Goal: Information Seeking & Learning: Learn about a topic

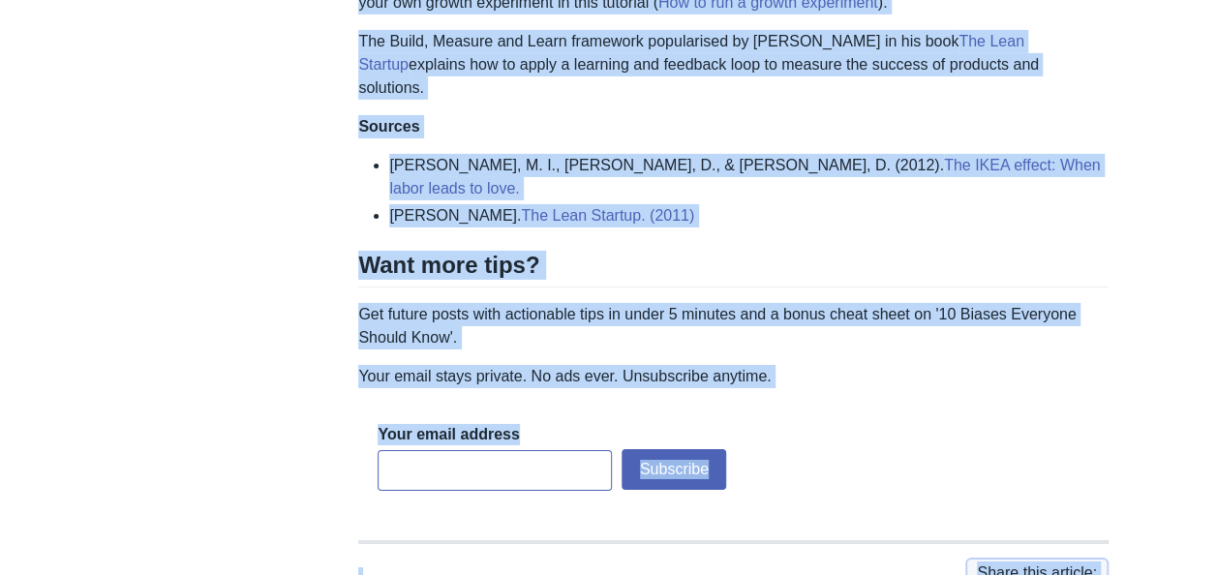
scroll to position [3179, 0]
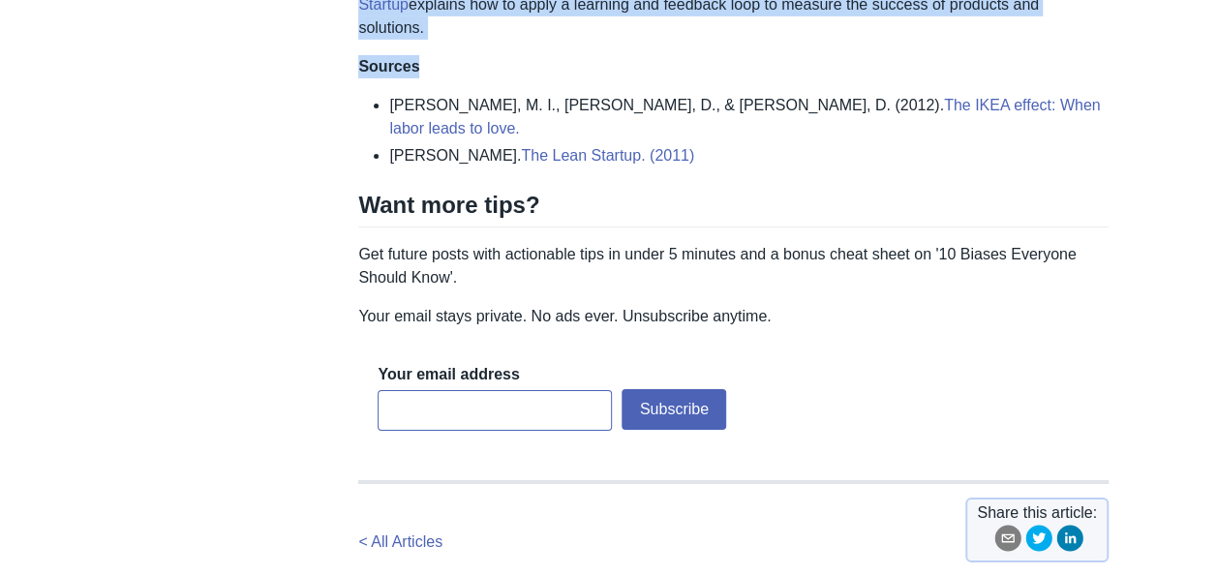
drag, startPoint x: 364, startPoint y: 195, endPoint x: 709, endPoint y: 20, distance: 386.3
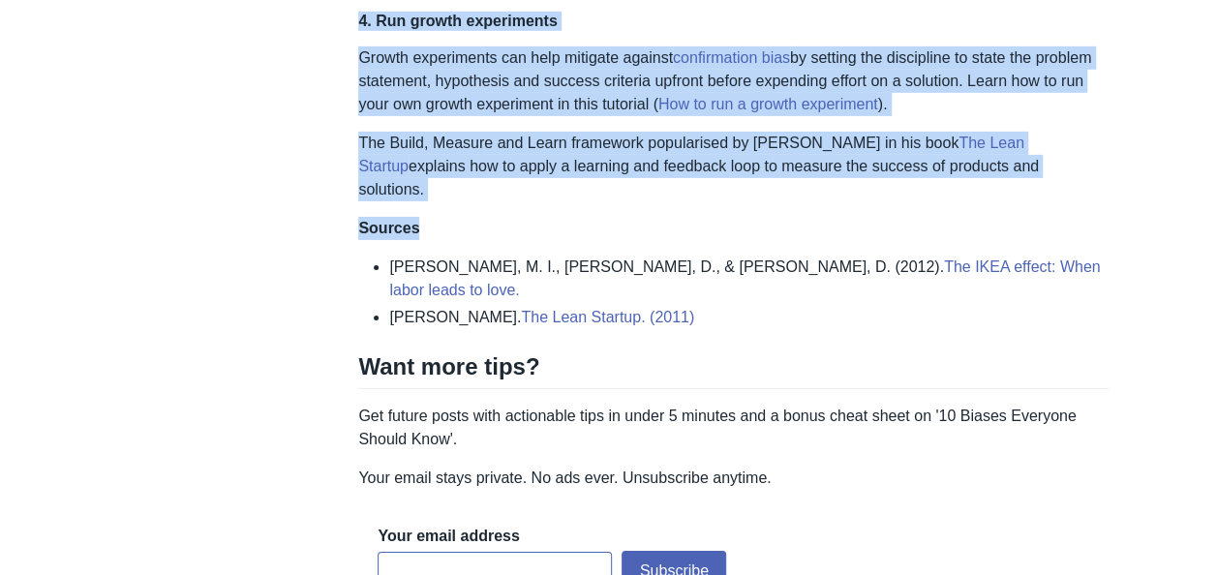
scroll to position [3015, 0]
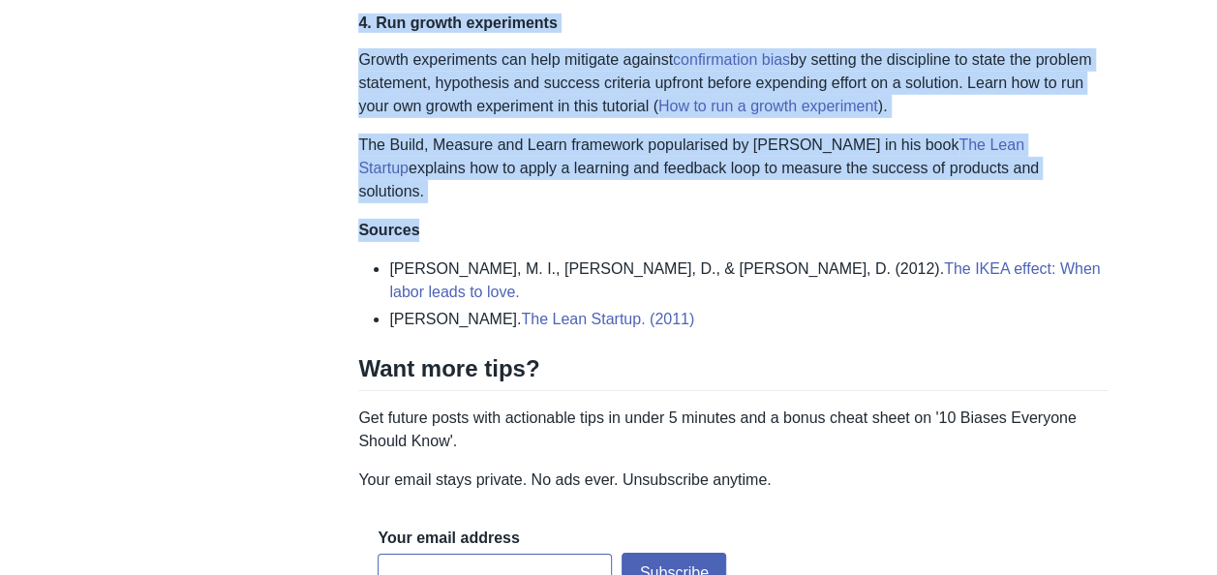
copy div "Lor IPSU Dolors - Ame consec adip el sedd eius tempo inc utlab 2 etdolo magn | …"
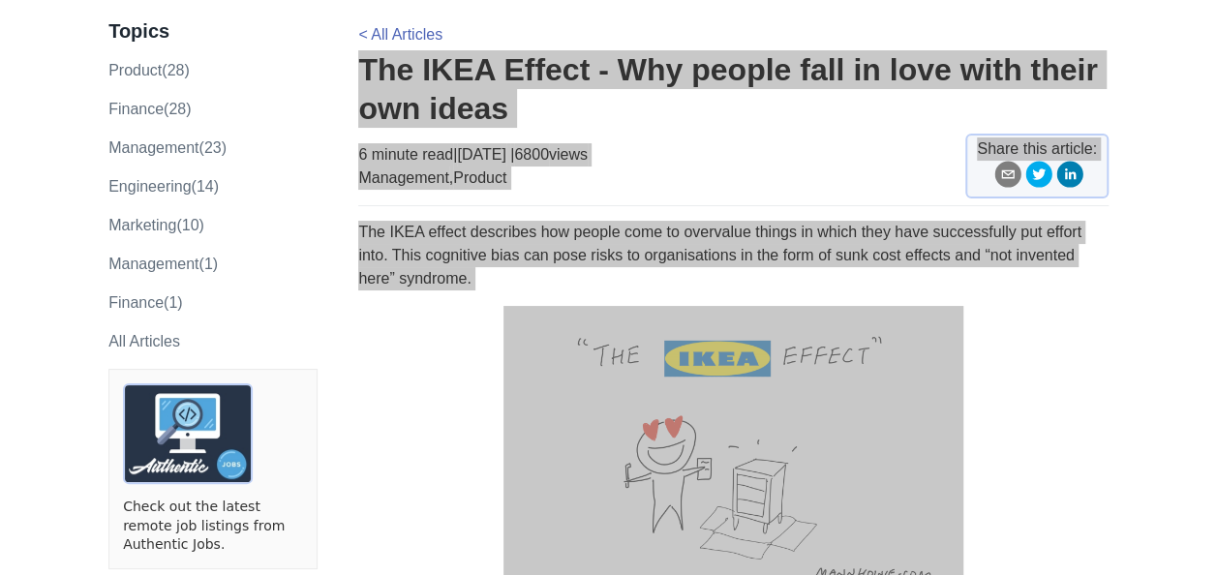
scroll to position [0, 0]
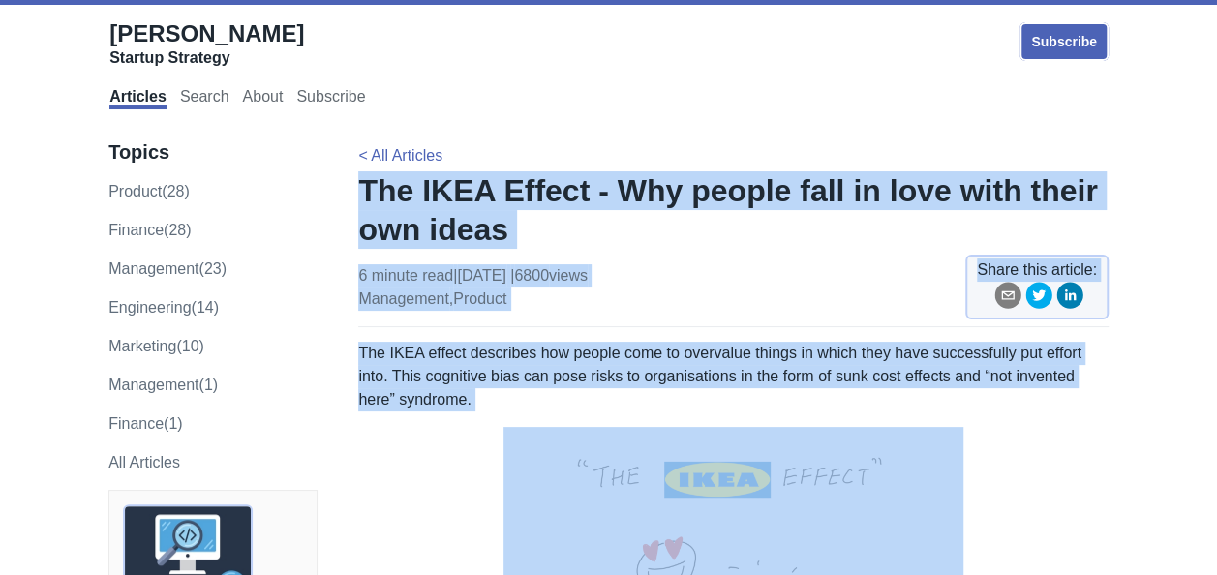
click at [755, 308] on div "6 minute read | [DATE] | 6800 views management , product Share this article:" at bounding box center [733, 295] width 751 height 63
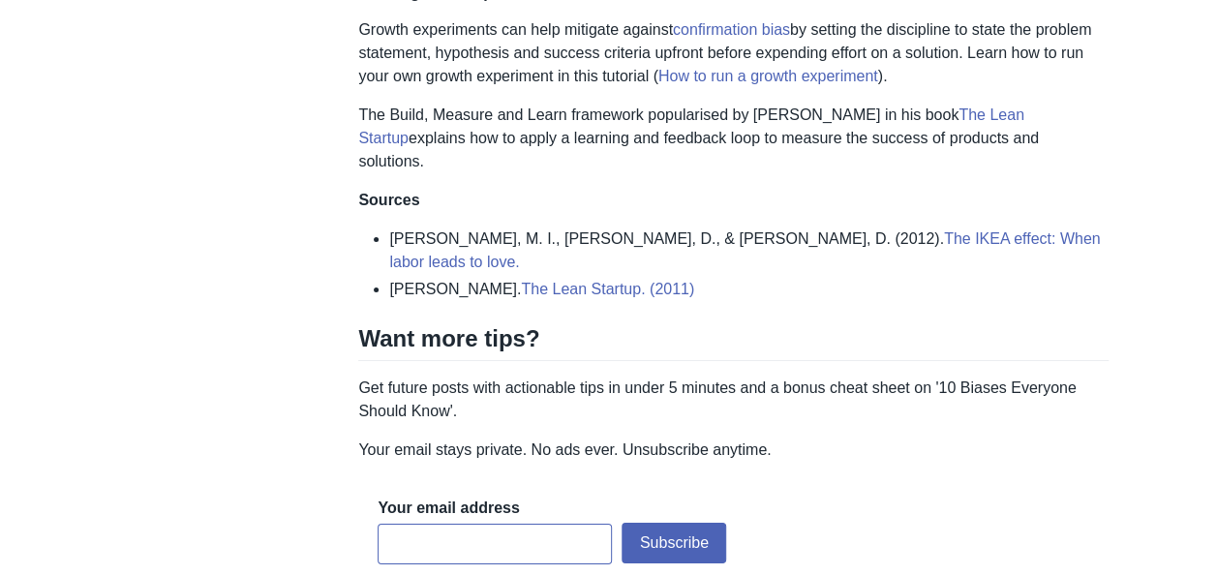
scroll to position [3041, 0]
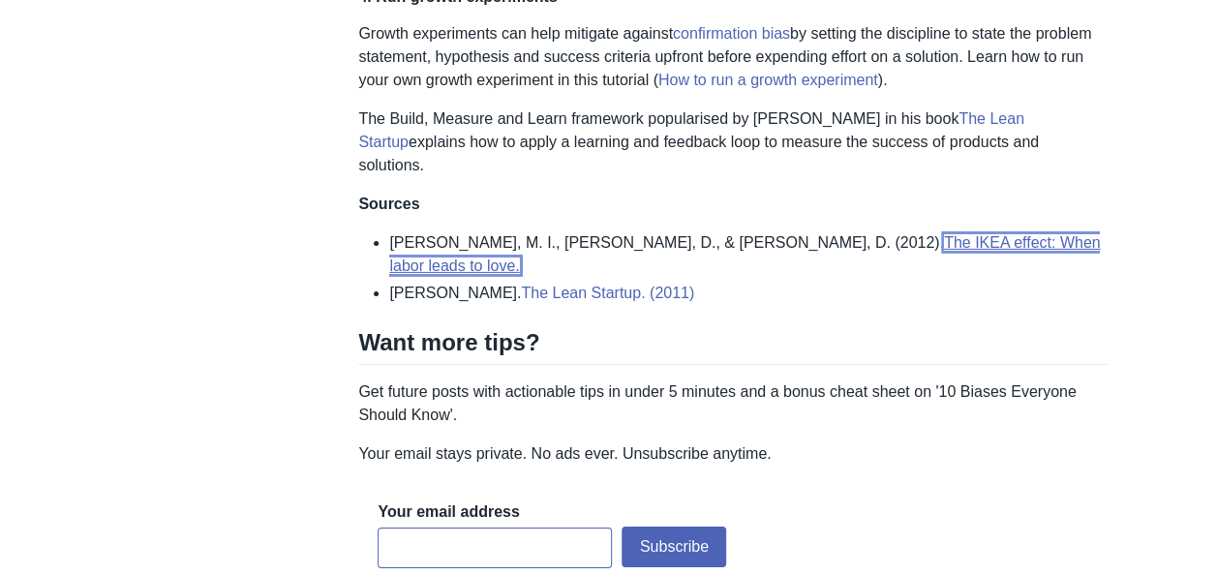
click at [807, 234] on link "The IKEA effect: When labor leads to love." at bounding box center [744, 254] width 711 height 40
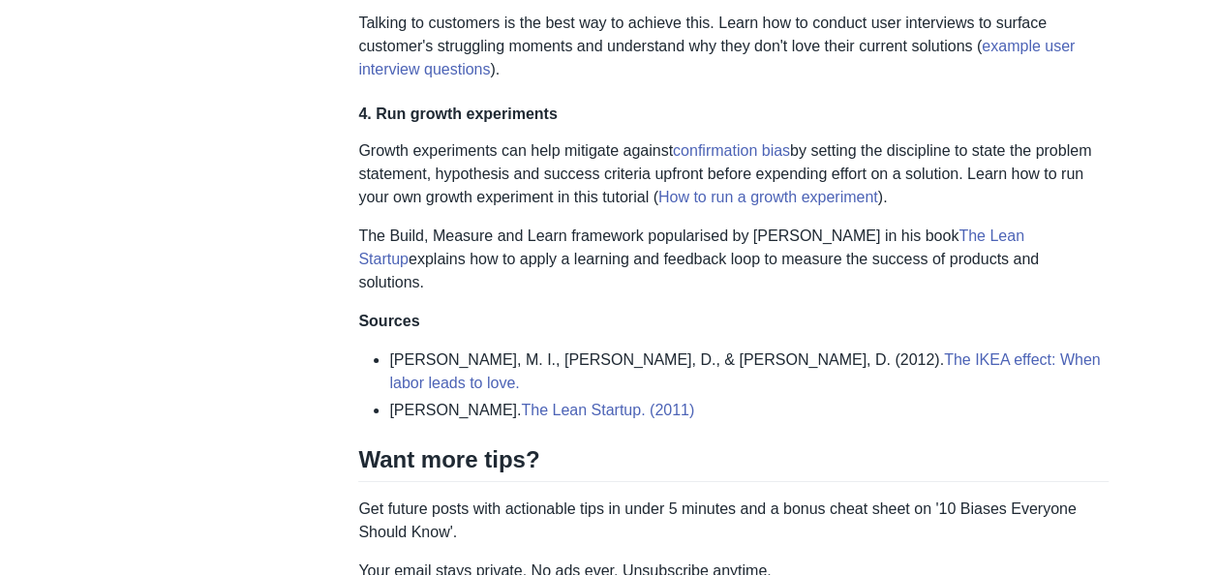
scroll to position [2928, 0]
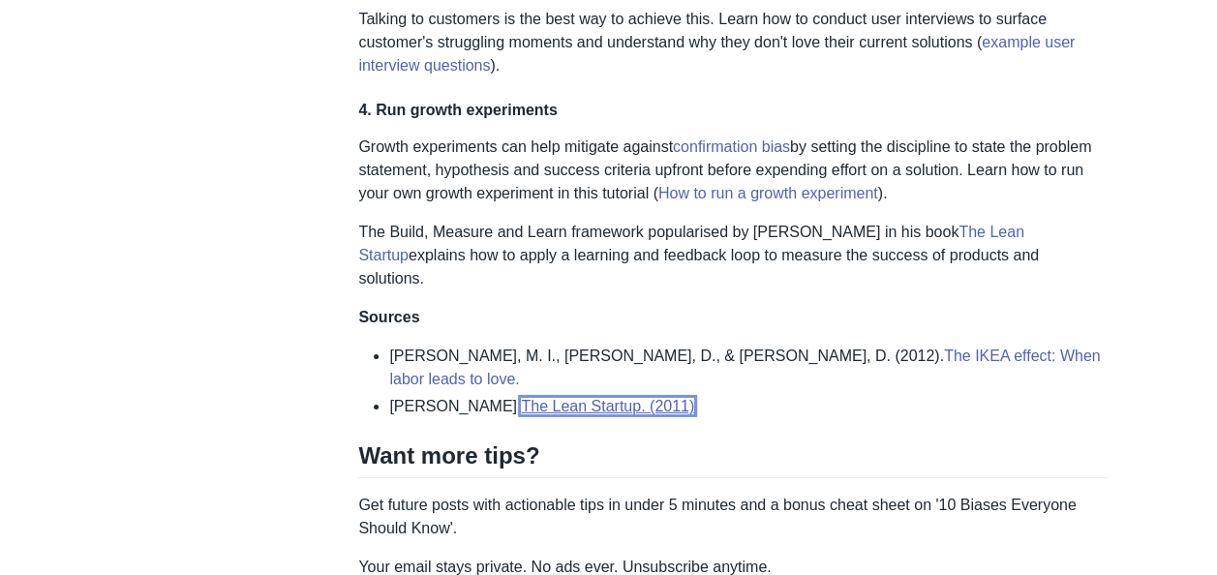
click at [544, 398] on link "The Lean Startup. (2011)" at bounding box center [607, 406] width 173 height 16
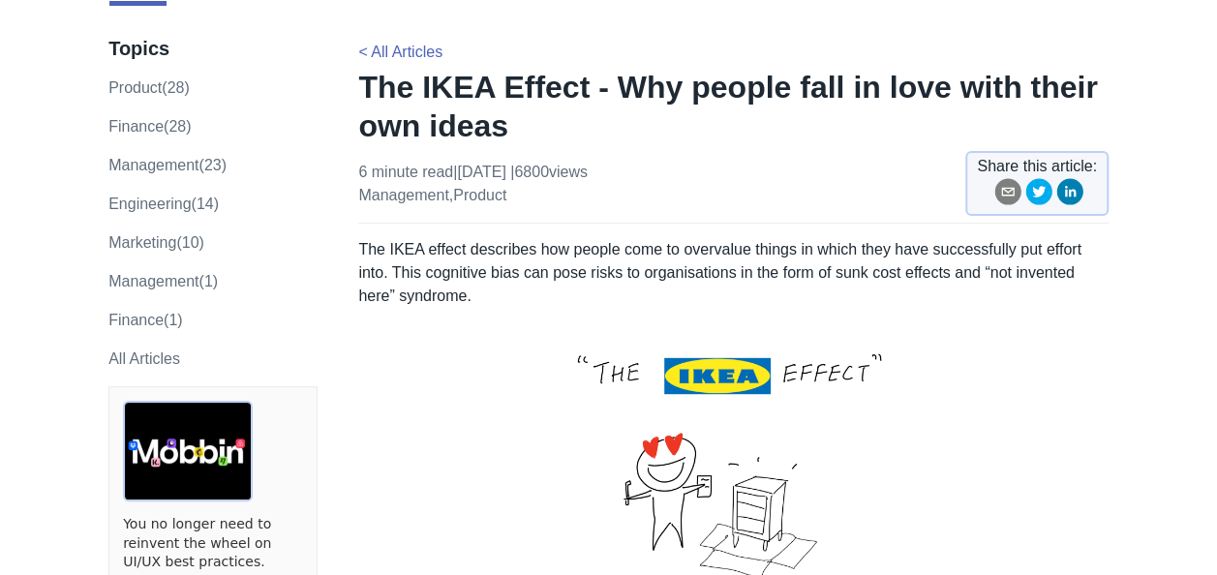
scroll to position [0, 0]
